Goal: Use online tool/utility: Utilize a website feature to perform a specific function

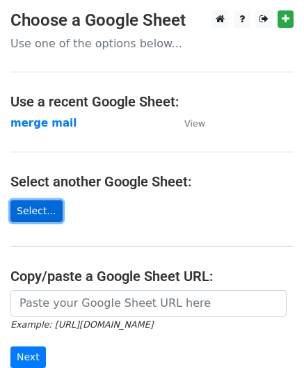
click at [39, 215] on link "Select..." at bounding box center [36, 212] width 52 height 22
click at [39, 210] on link "Select..." at bounding box center [36, 212] width 52 height 22
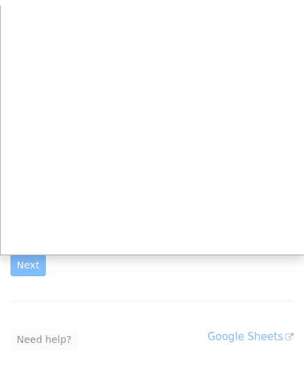
scroll to position [100, 0]
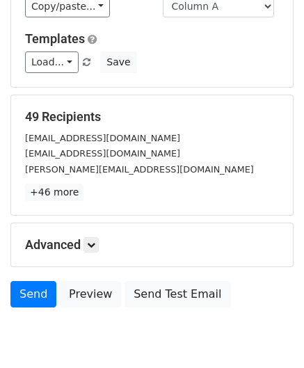
scroll to position [116, 0]
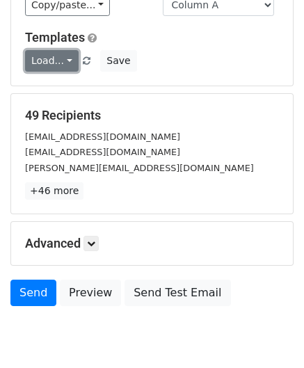
click at [61, 61] on link "Load..." at bounding box center [52, 61] width 54 height 22
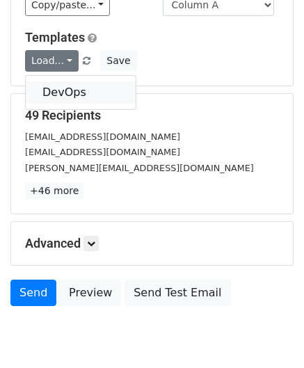
click at [50, 97] on link "DevOps" at bounding box center [81, 92] width 110 height 22
